Goal: Navigation & Orientation: Understand site structure

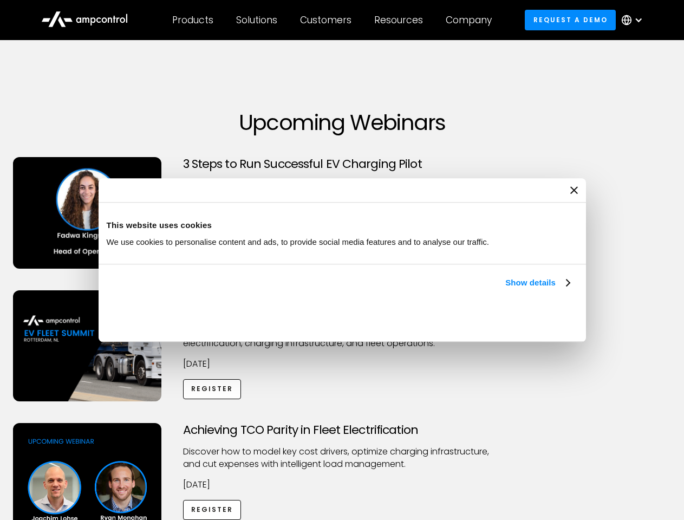
click at [505, 289] on link "Show details" at bounding box center [537, 282] width 64 height 13
click at [0, 0] on div "Necessary cookies help make a website usable by enabling basic functions like p…" at bounding box center [0, 0] width 0 height 0
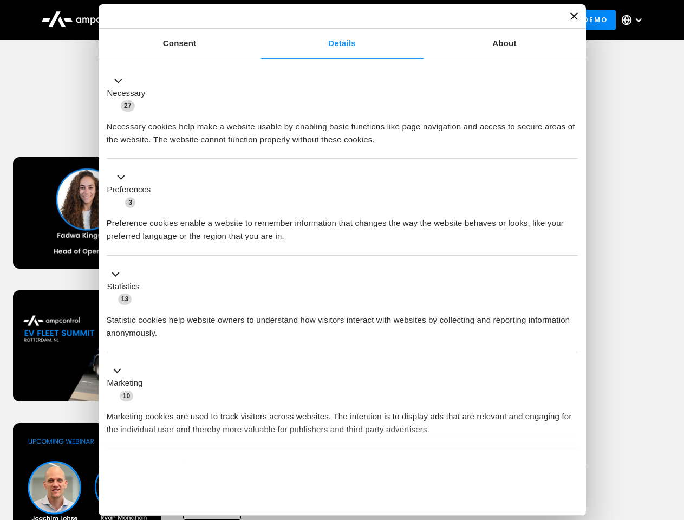
click at [333, 20] on div "Customers" at bounding box center [325, 20] width 51 height 12
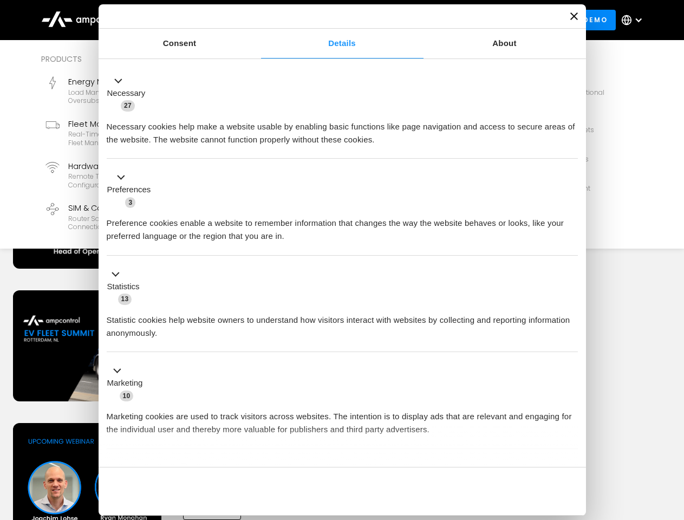
click at [192, 20] on div "Products" at bounding box center [192, 20] width 41 height 12
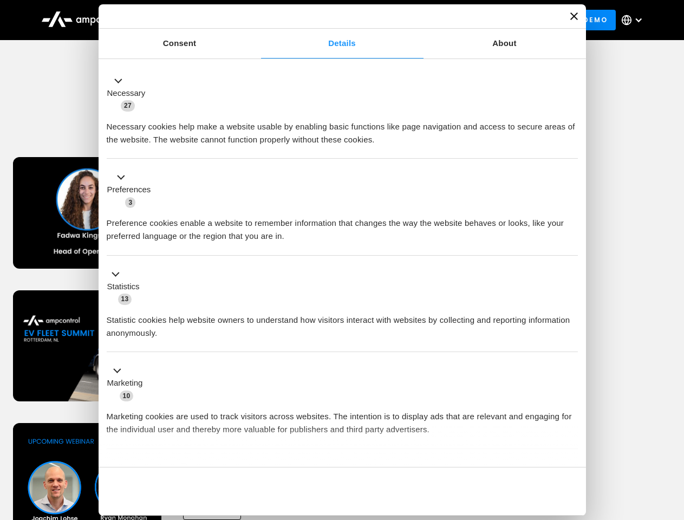
click at [257, 20] on div "Solutions" at bounding box center [256, 20] width 41 height 12
click at [328, 20] on div "Customers" at bounding box center [325, 20] width 51 height 12
click at [401, 20] on div "Resources" at bounding box center [398, 20] width 49 height 12
click at [472, 20] on div "Company" at bounding box center [469, 20] width 46 height 12
click at [635, 20] on div at bounding box center [638, 20] width 9 height 9
